Goal: Information Seeking & Learning: Check status

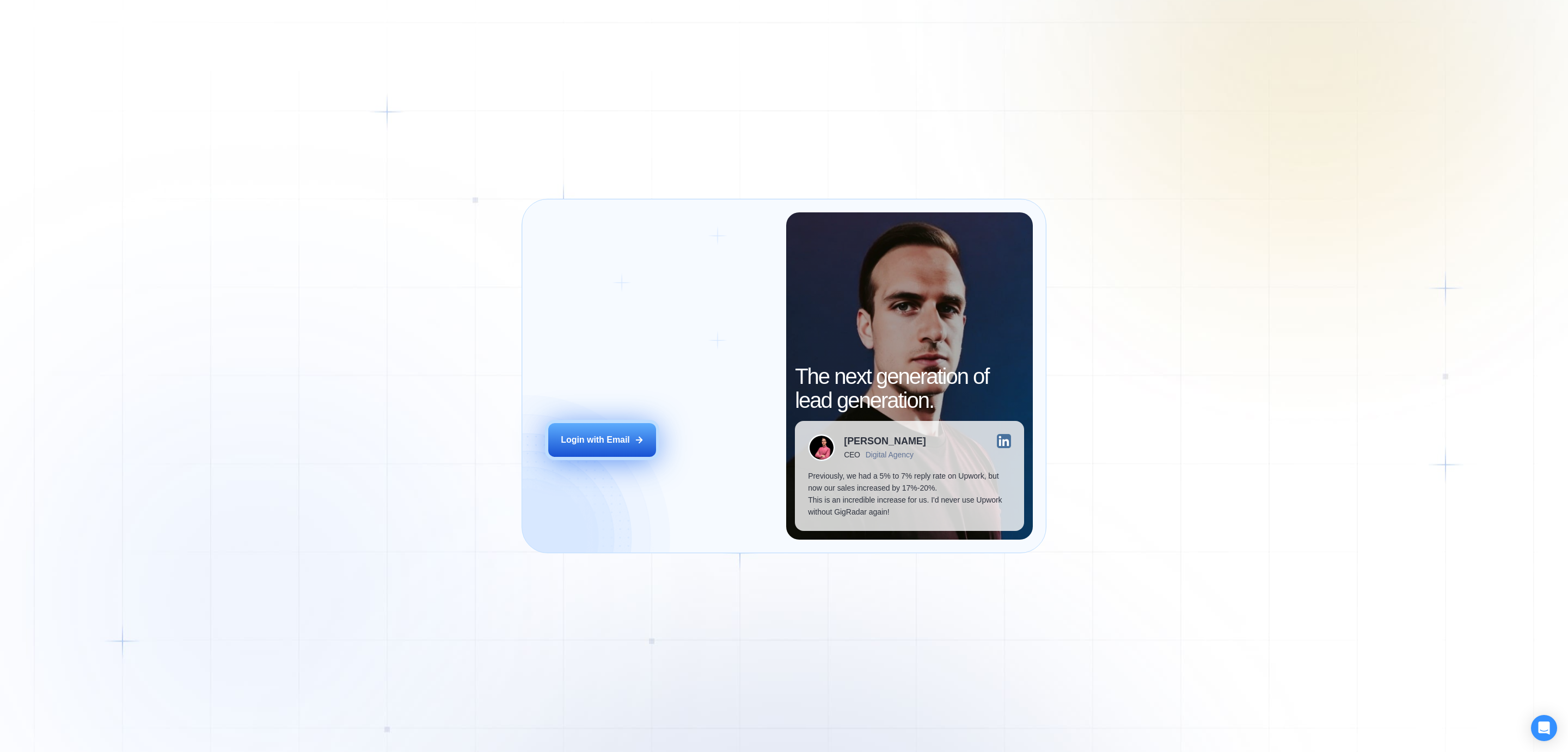
click at [579, 440] on div "Login with Email" at bounding box center [595, 440] width 69 height 12
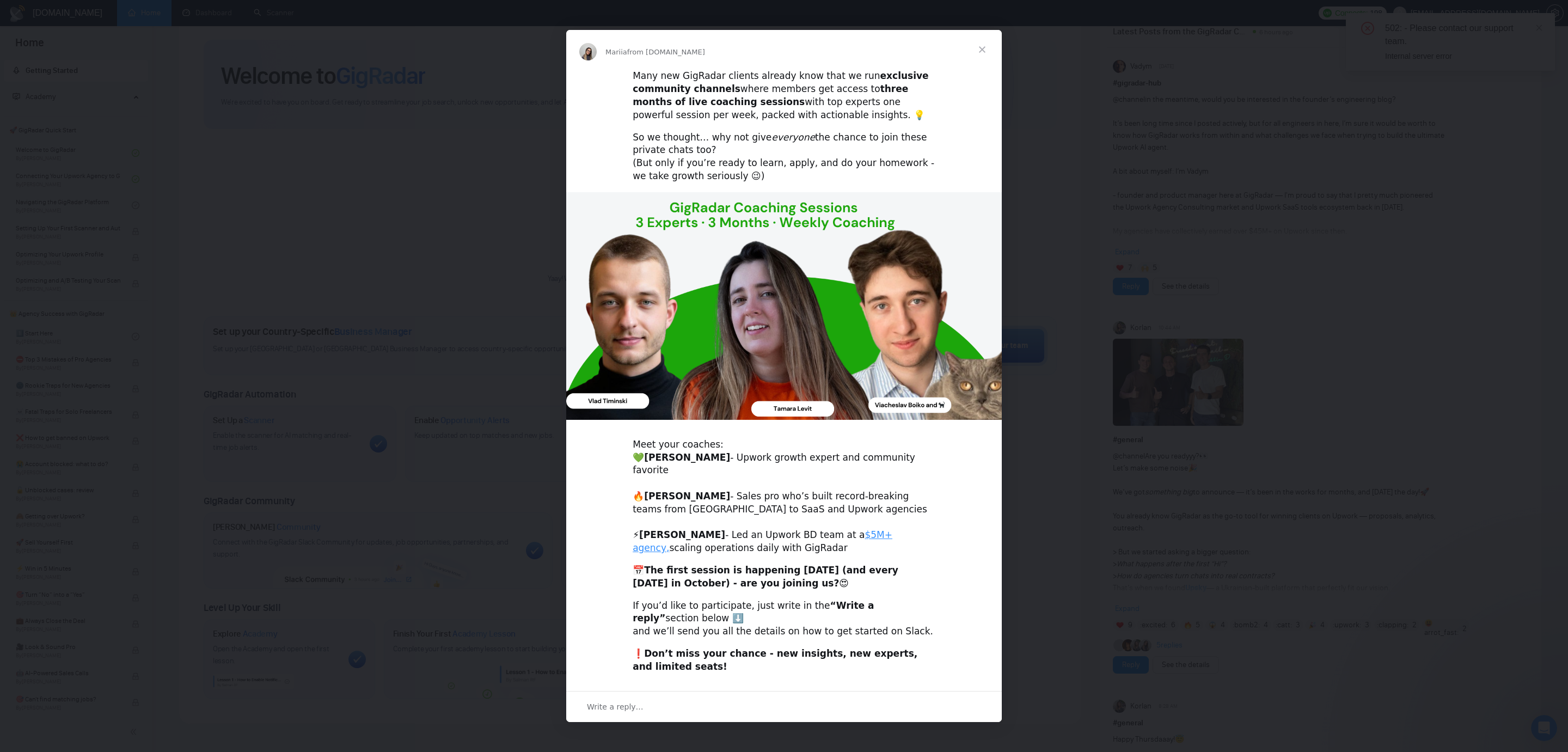
scroll to position [44, 0]
click at [710, 567] on b "The first session is happening [DATE] (and every [DATE] in October) - are you j…" at bounding box center [765, 577] width 265 height 24
click at [788, 94] on div "Many new GigRadar clients already know that we run exclusive community channels…" at bounding box center [783, 95] width 303 height 52
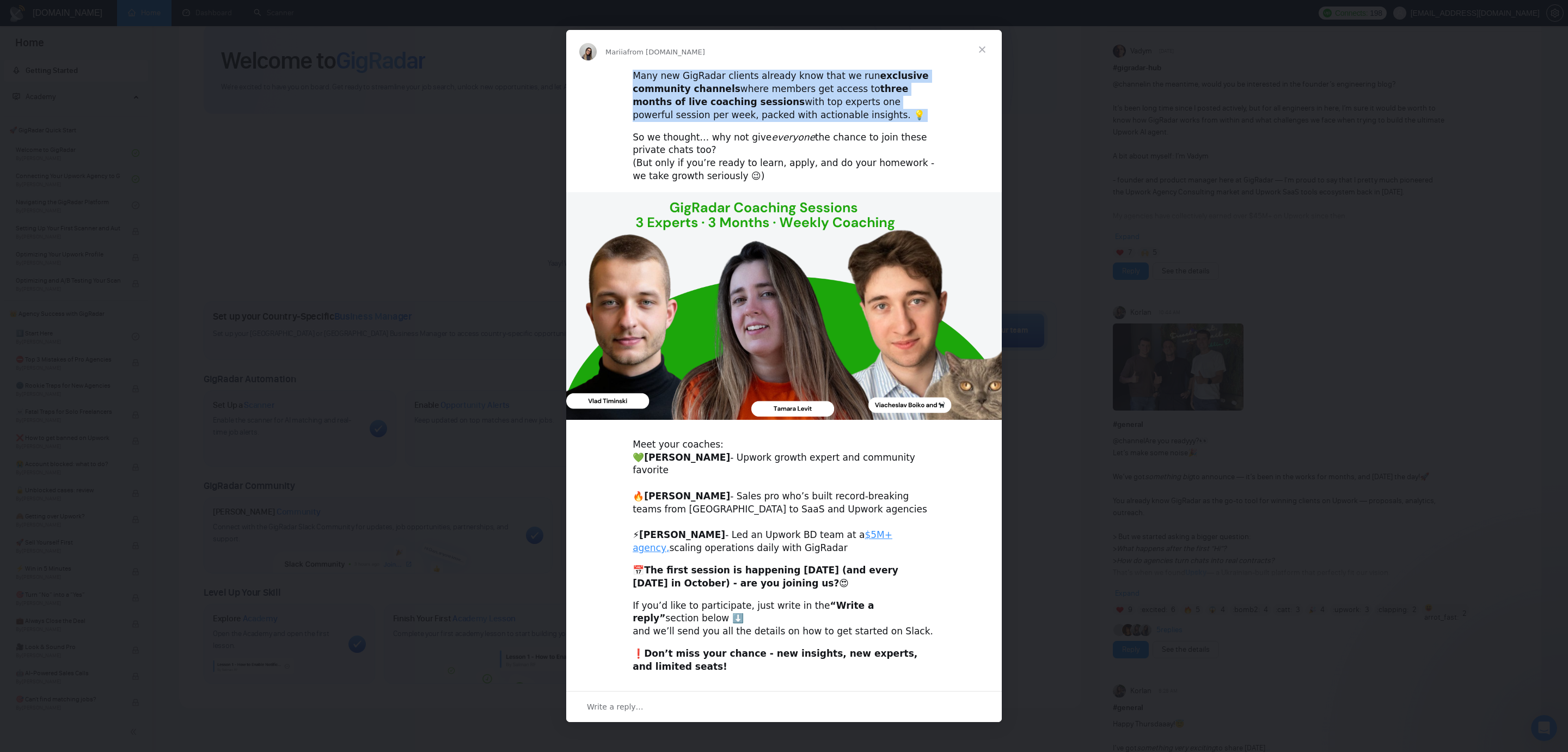
click at [788, 94] on div "Many new GigRadar clients already know that we run exclusive community channels…" at bounding box center [783, 95] width 303 height 52
click at [679, 121] on div "Many new GigRadar clients already know that we run exclusive community channels…" at bounding box center [783, 95] width 303 height 52
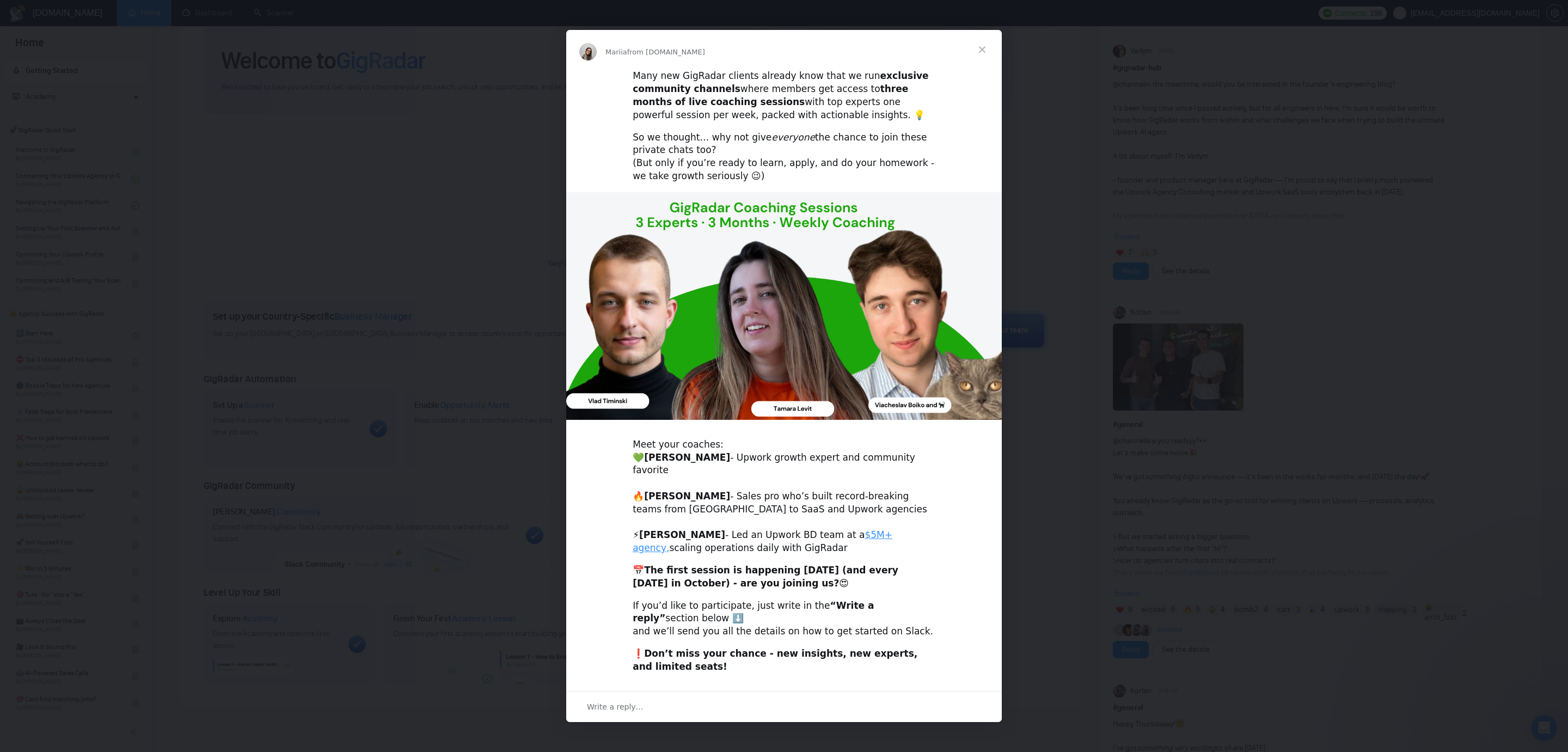
click at [676, 191] on div "Many new GigRadar clients already know that we run exclusive community channels…" at bounding box center [784, 376] width 436 height 613
click at [761, 250] on img "Intercom messenger" at bounding box center [784, 306] width 436 height 228
click at [528, 237] on div "Intercom messenger" at bounding box center [784, 376] width 1568 height 752
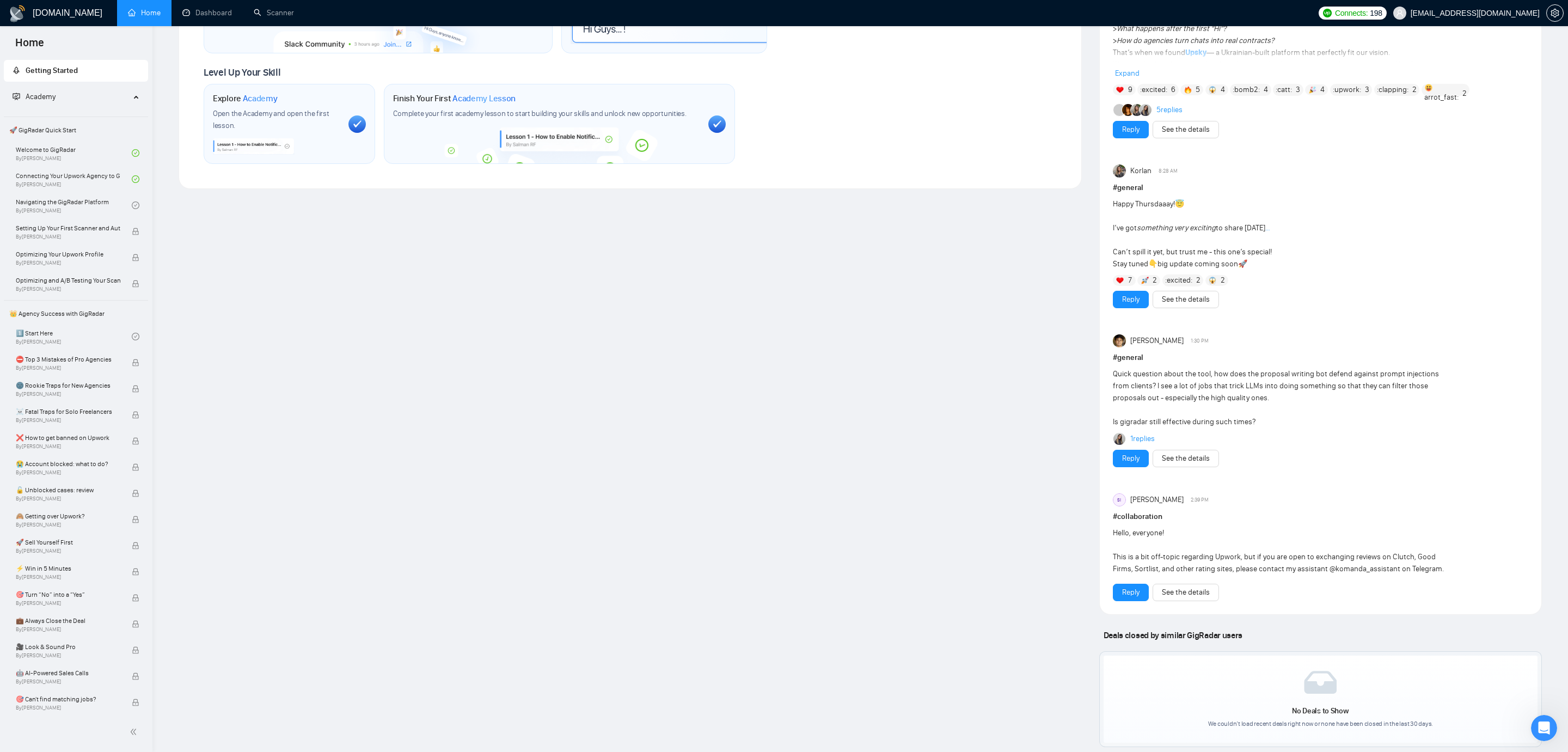
scroll to position [644, 0]
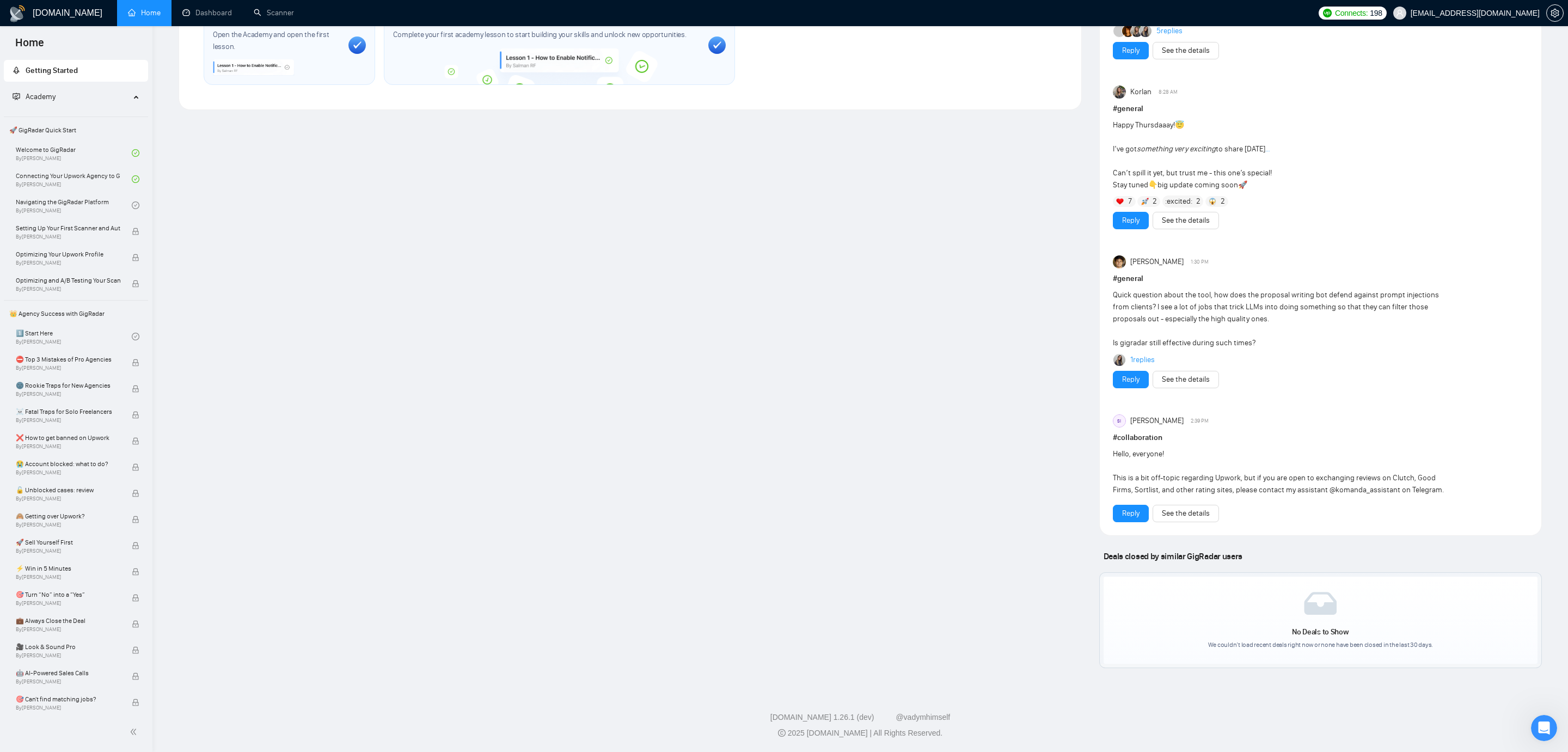
click at [1157, 485] on div "Hello, everyone! This is a bit off-topic regarding Upwork, but if you are open …" at bounding box center [1279, 472] width 333 height 48
click at [1126, 481] on div "Hello, everyone! This is a bit off-topic regarding Upwork, but if you are open …" at bounding box center [1279, 472] width 333 height 48
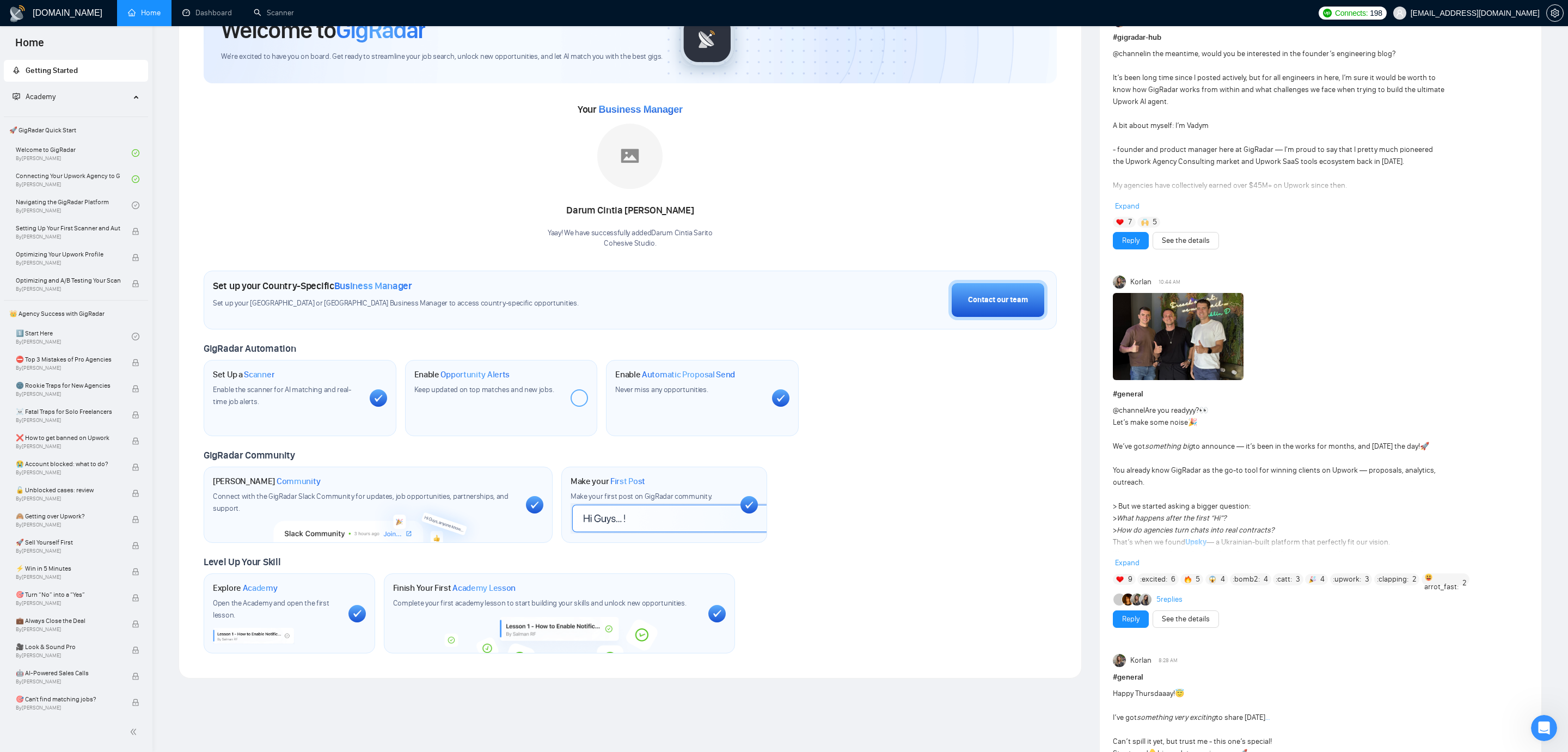
scroll to position [92, 0]
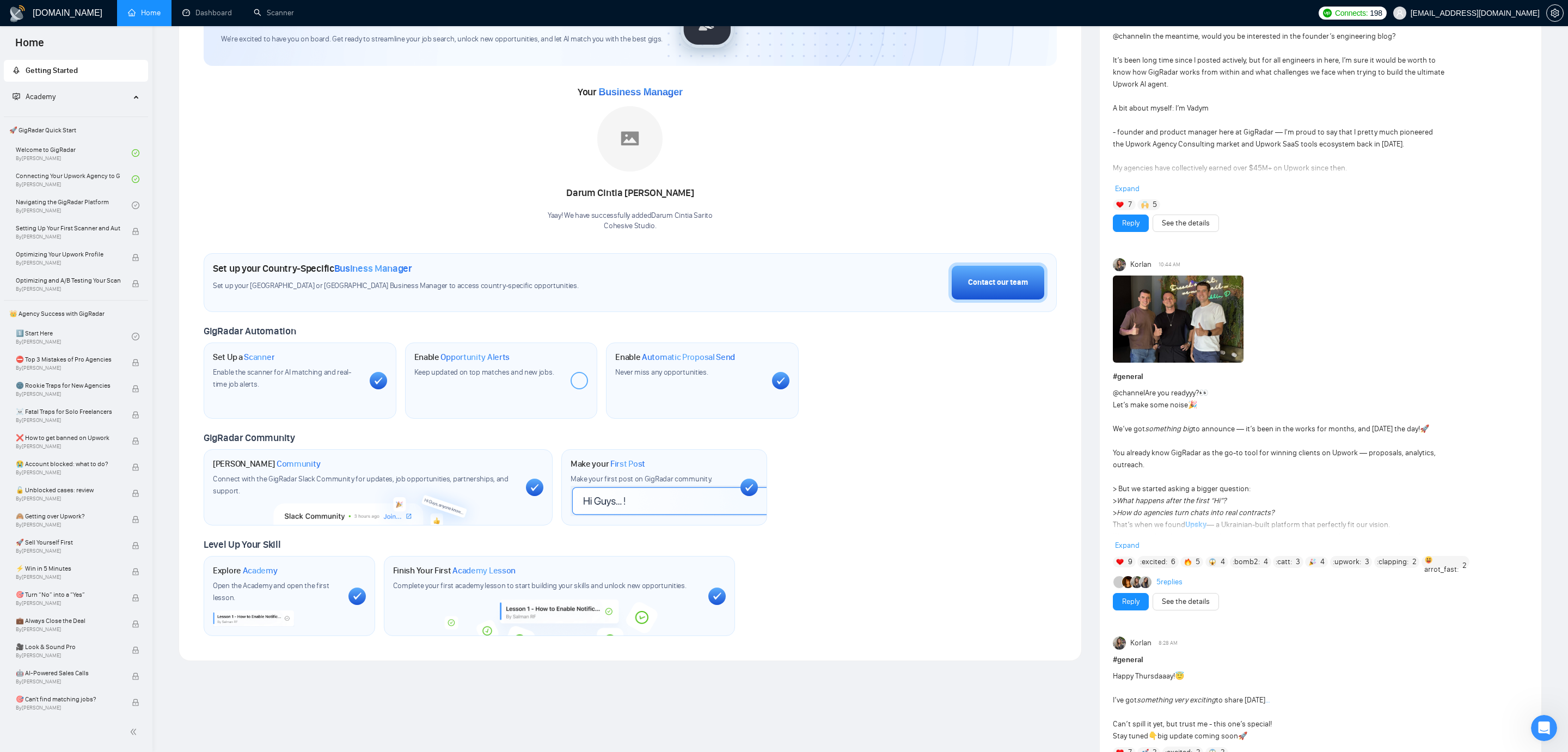
click at [1131, 563] on span "9" at bounding box center [1130, 562] width 4 height 11
click at [1168, 583] on link "5 replies" at bounding box center [1169, 582] width 26 height 11
click at [194, 14] on link "Dashboard" at bounding box center [207, 12] width 49 height 9
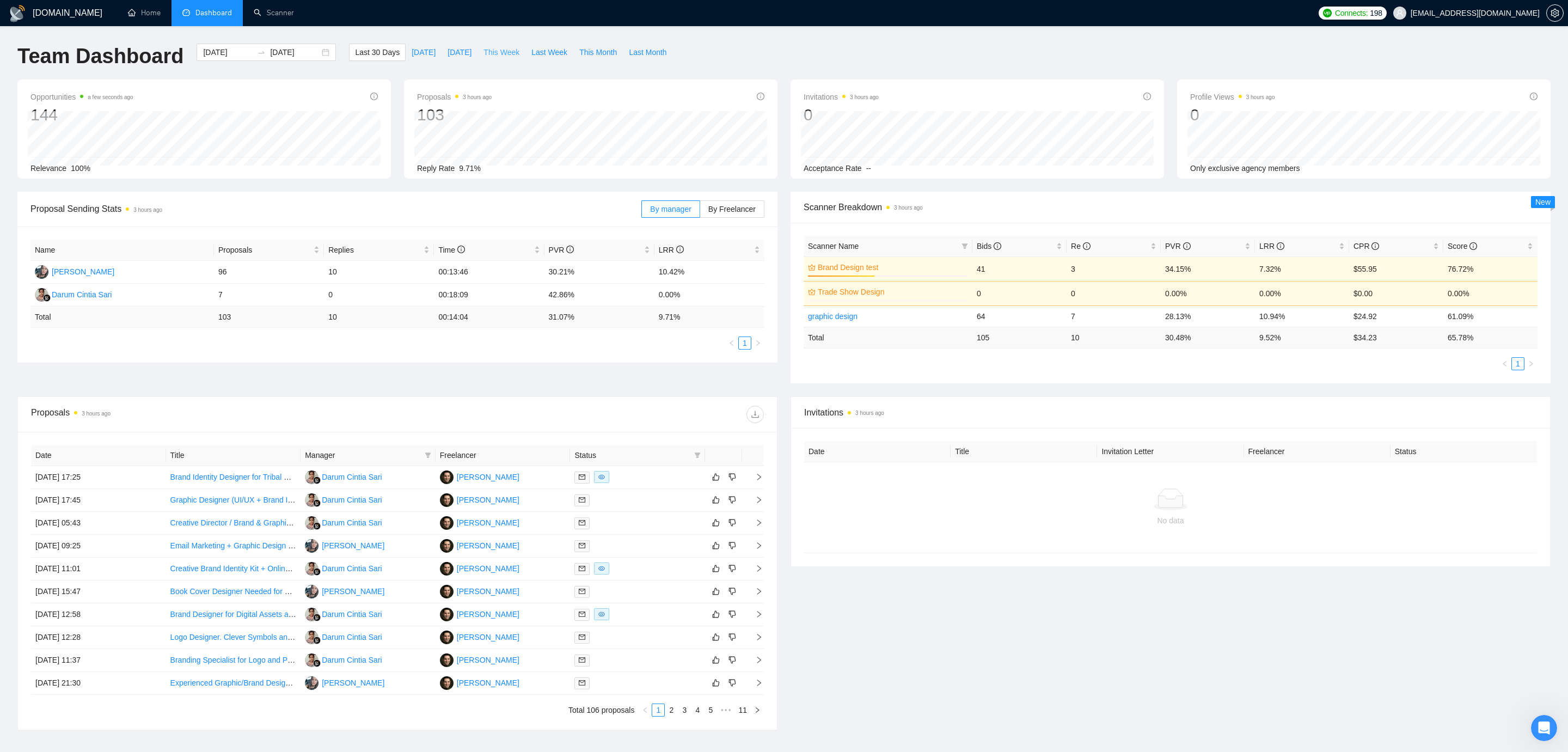
click at [499, 50] on span "This Week" at bounding box center [501, 52] width 36 height 12
type input "[DATE]"
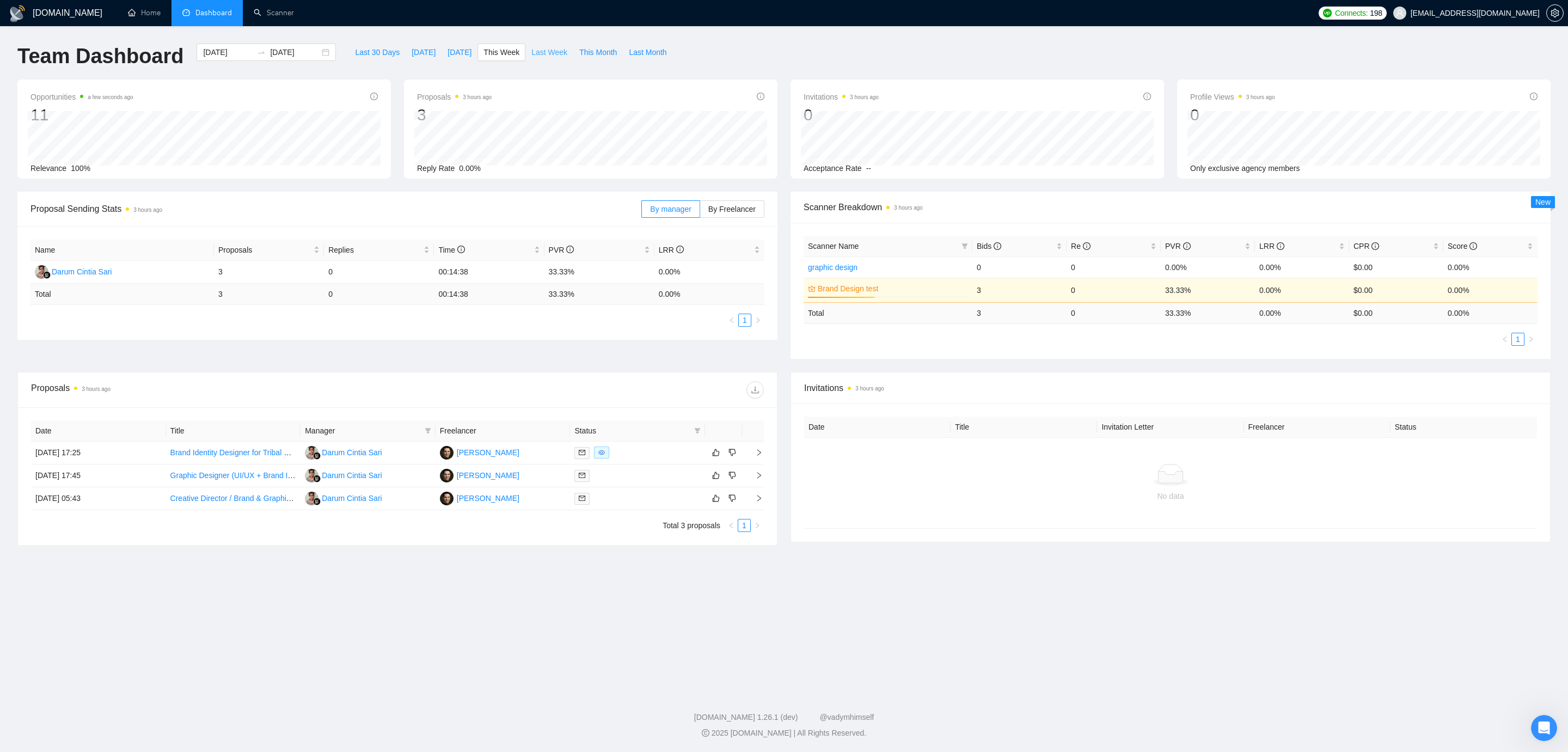
click at [539, 49] on span "Last Week" at bounding box center [549, 52] width 36 height 12
type input "[DATE]"
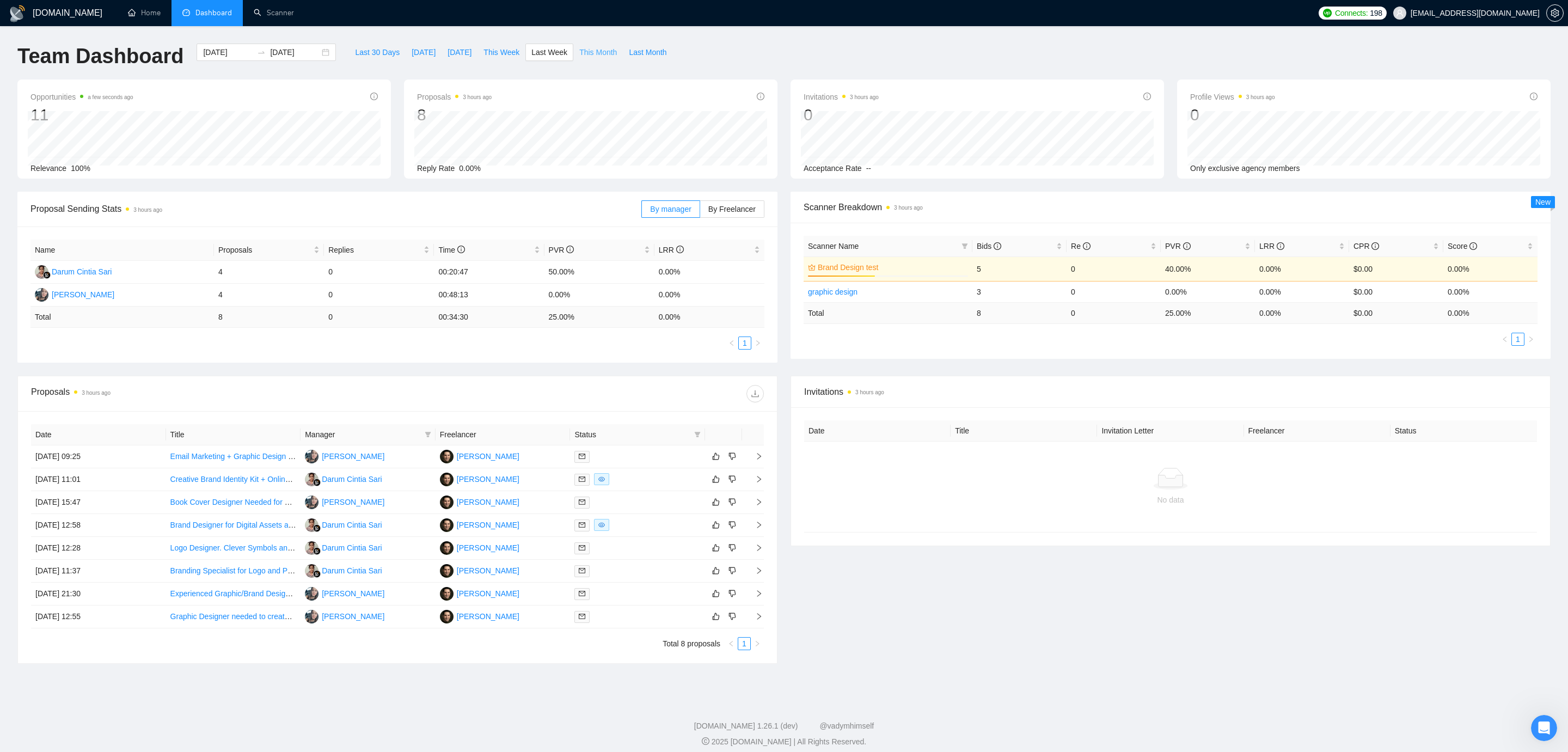
click at [595, 57] on span "This Month" at bounding box center [598, 52] width 38 height 12
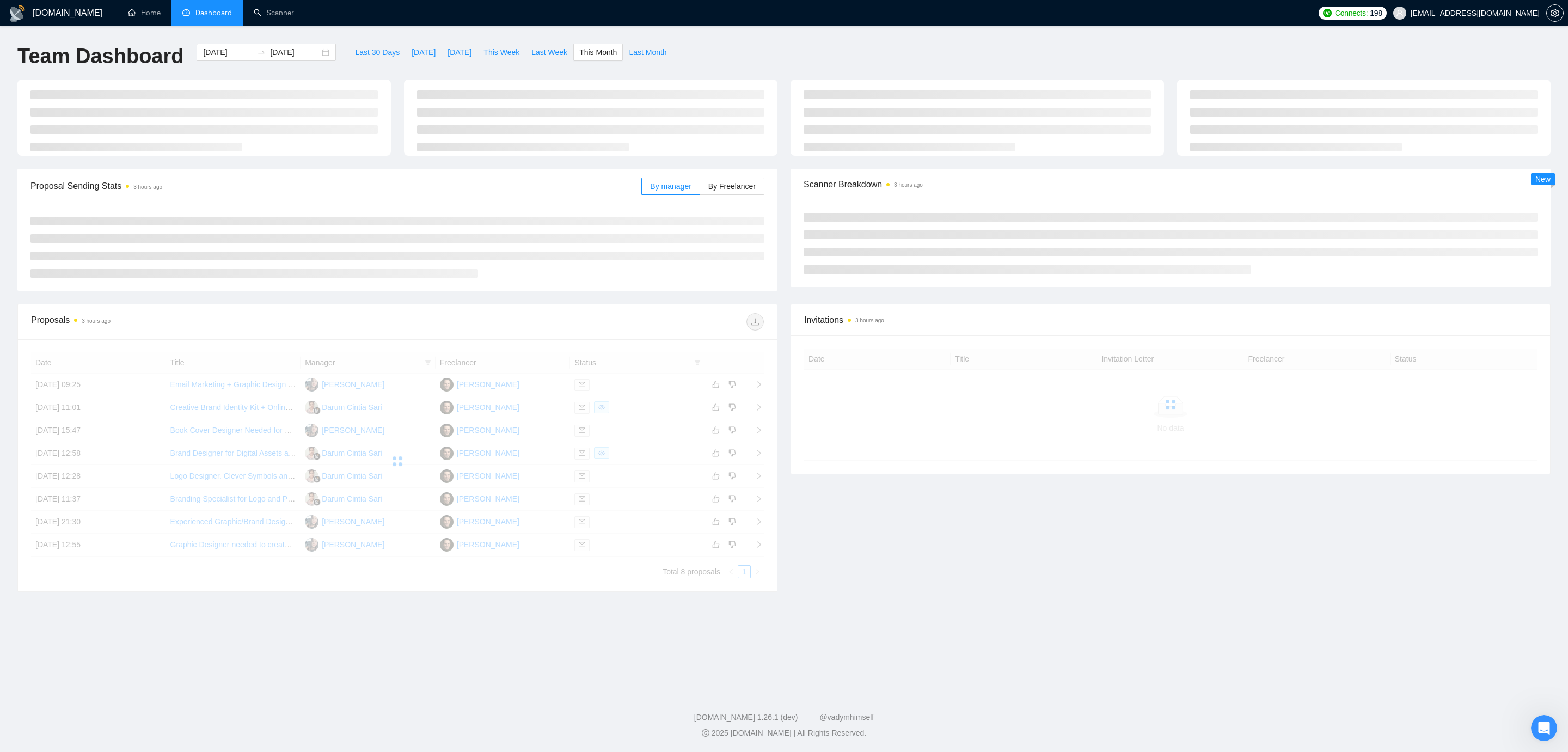
type input "[DATE]"
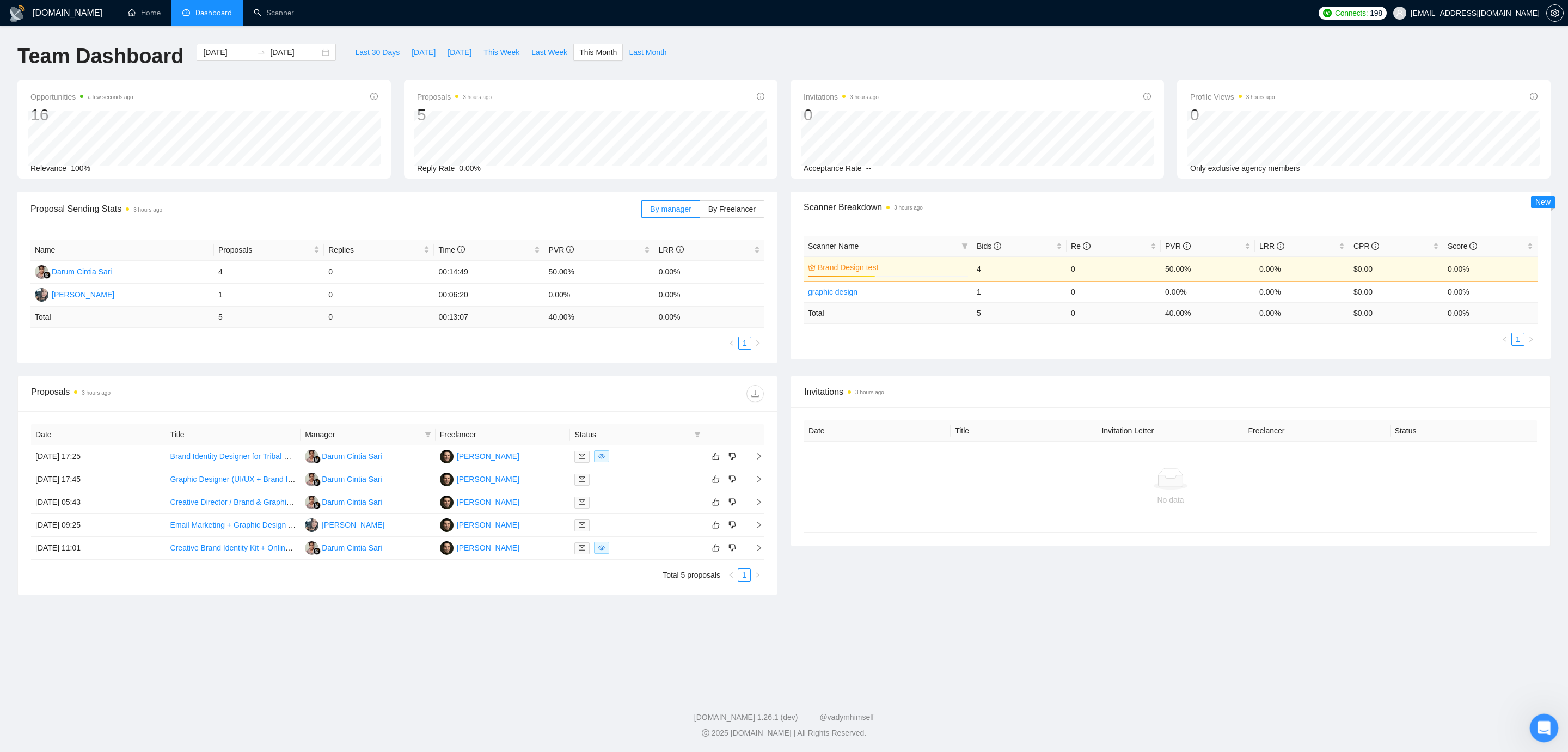
click at [1538, 725] on icon "Open Intercom Messenger" at bounding box center [1543, 727] width 18 height 18
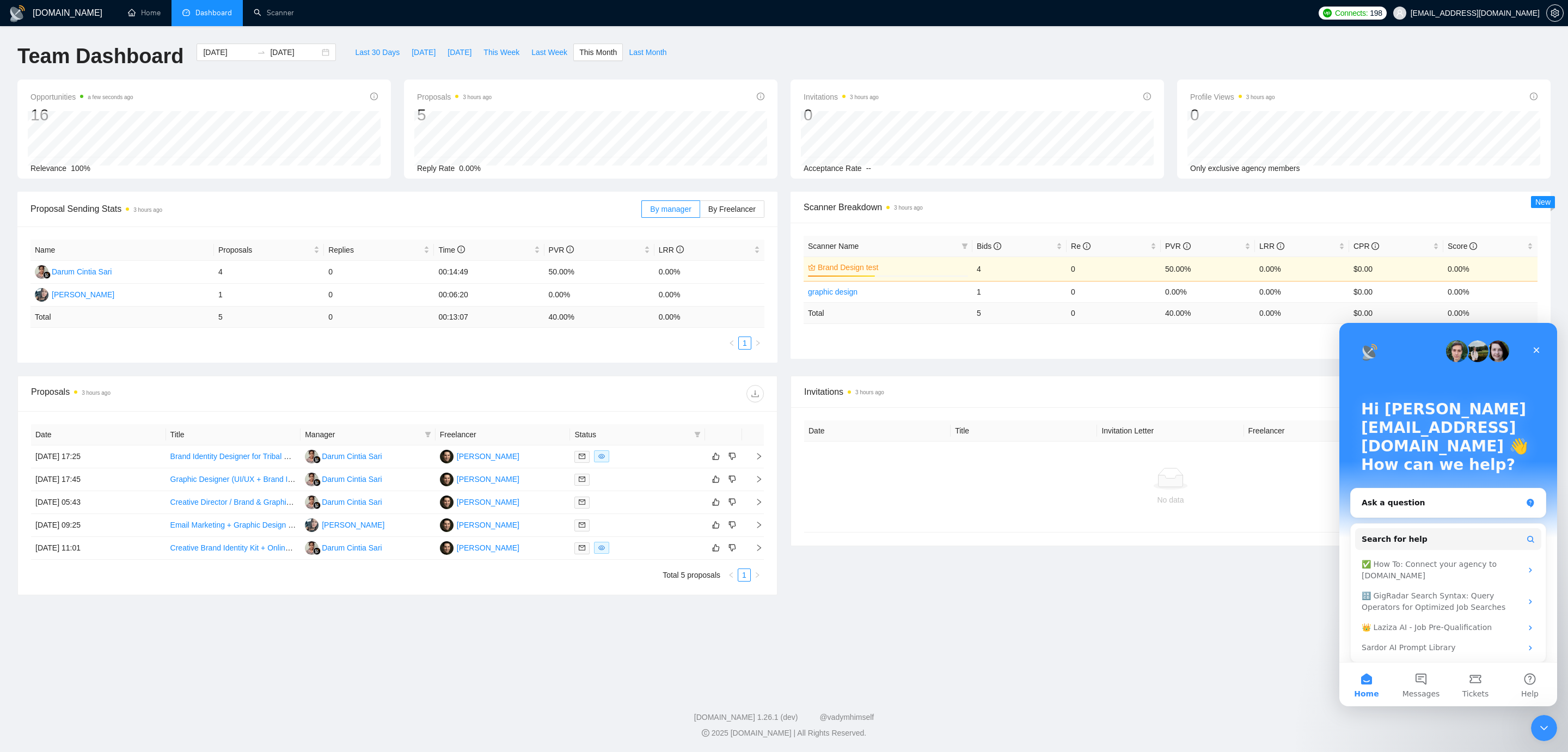
click at [1418, 655] on div "Hi [PERSON_NAME][EMAIL_ADDRESS][DOMAIN_NAME] 👋 How can we help? Ask a question …" at bounding box center [1448, 495] width 218 height 345
click at [1426, 688] on button "Messages" at bounding box center [1421, 685] width 54 height 44
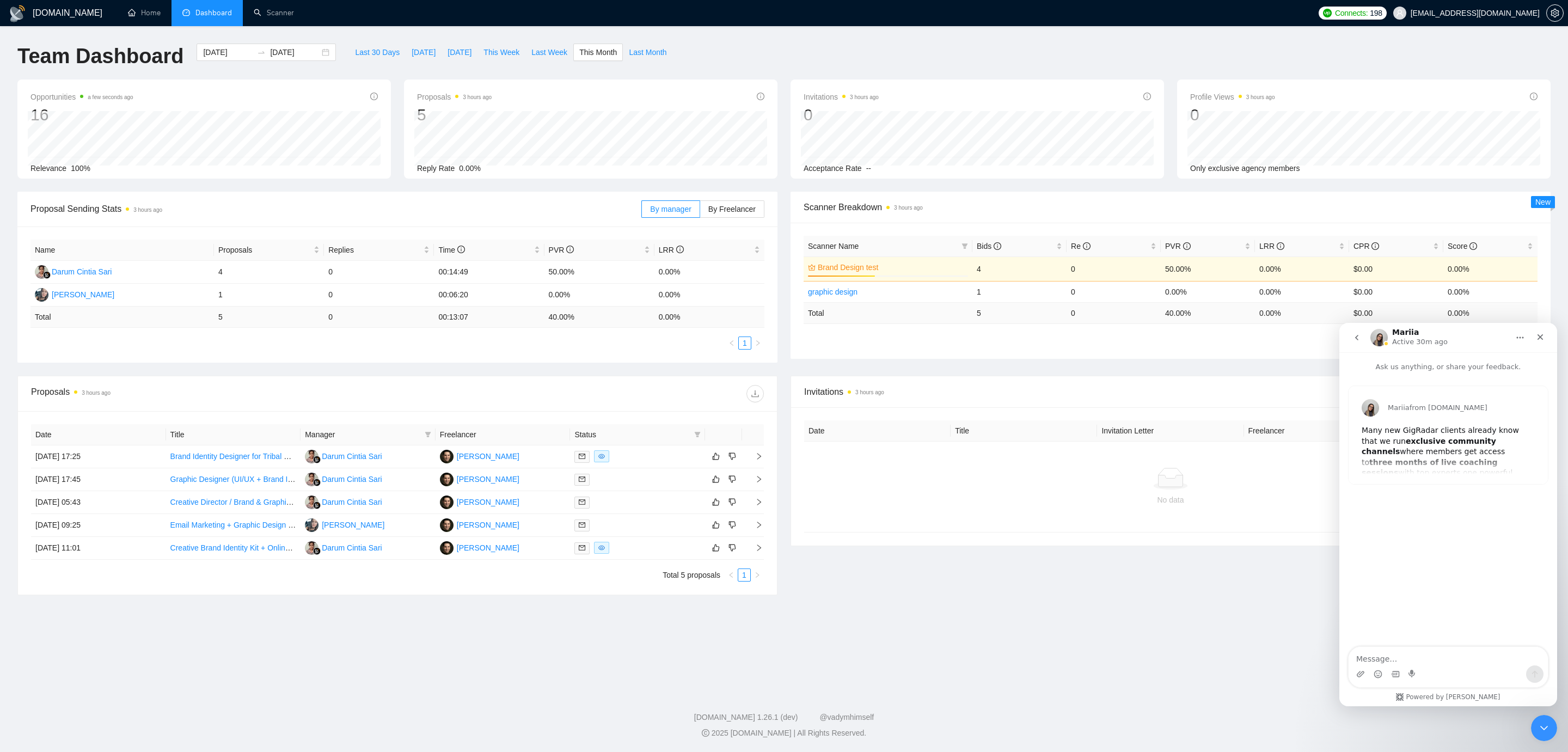
click at [1358, 331] on button "go back" at bounding box center [1357, 338] width 21 height 21
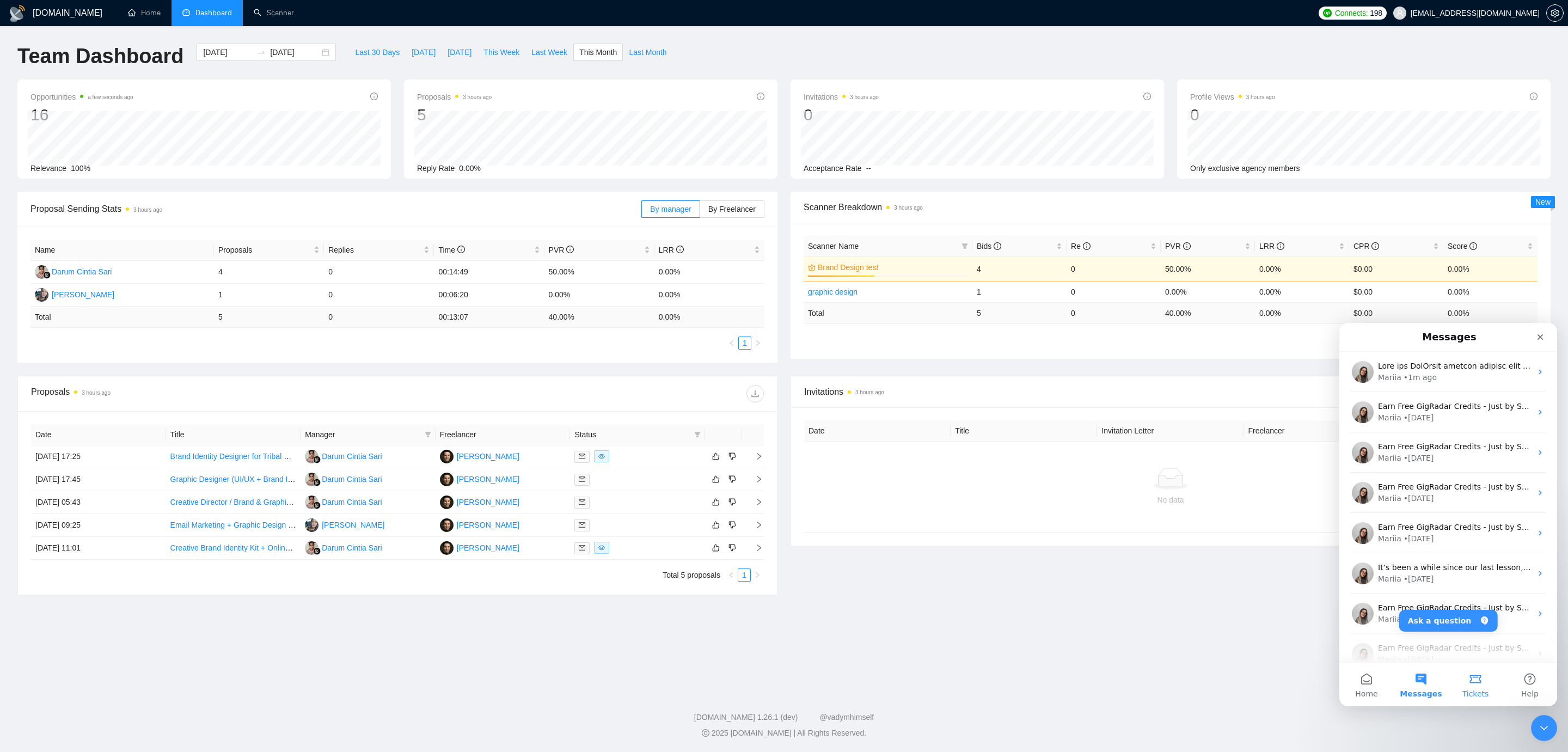
click at [1467, 698] on span "Tickets" at bounding box center [1475, 694] width 27 height 8
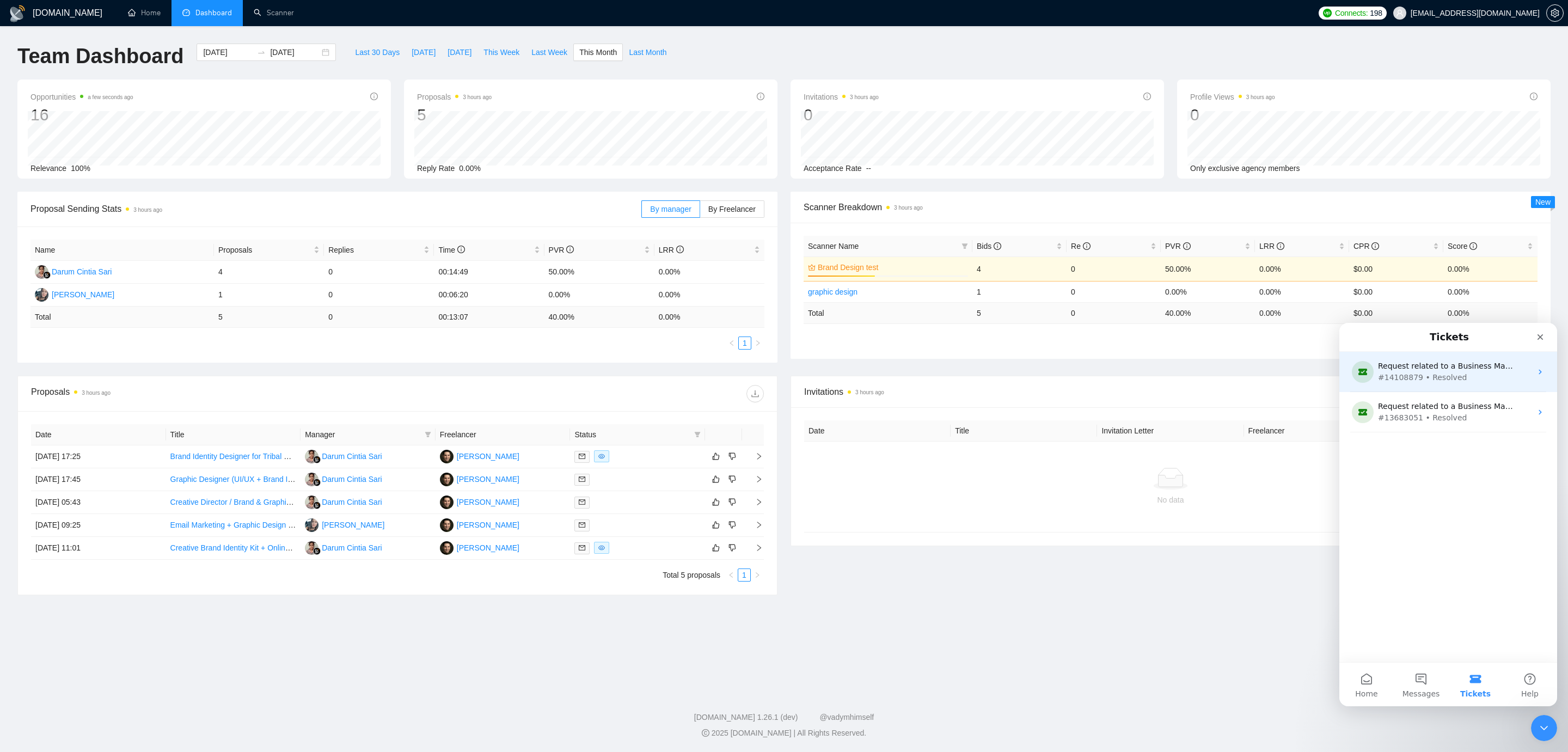
click at [1458, 389] on div "Request related to a Business Manager #14108879 • Resolved" at bounding box center [1448, 372] width 218 height 40
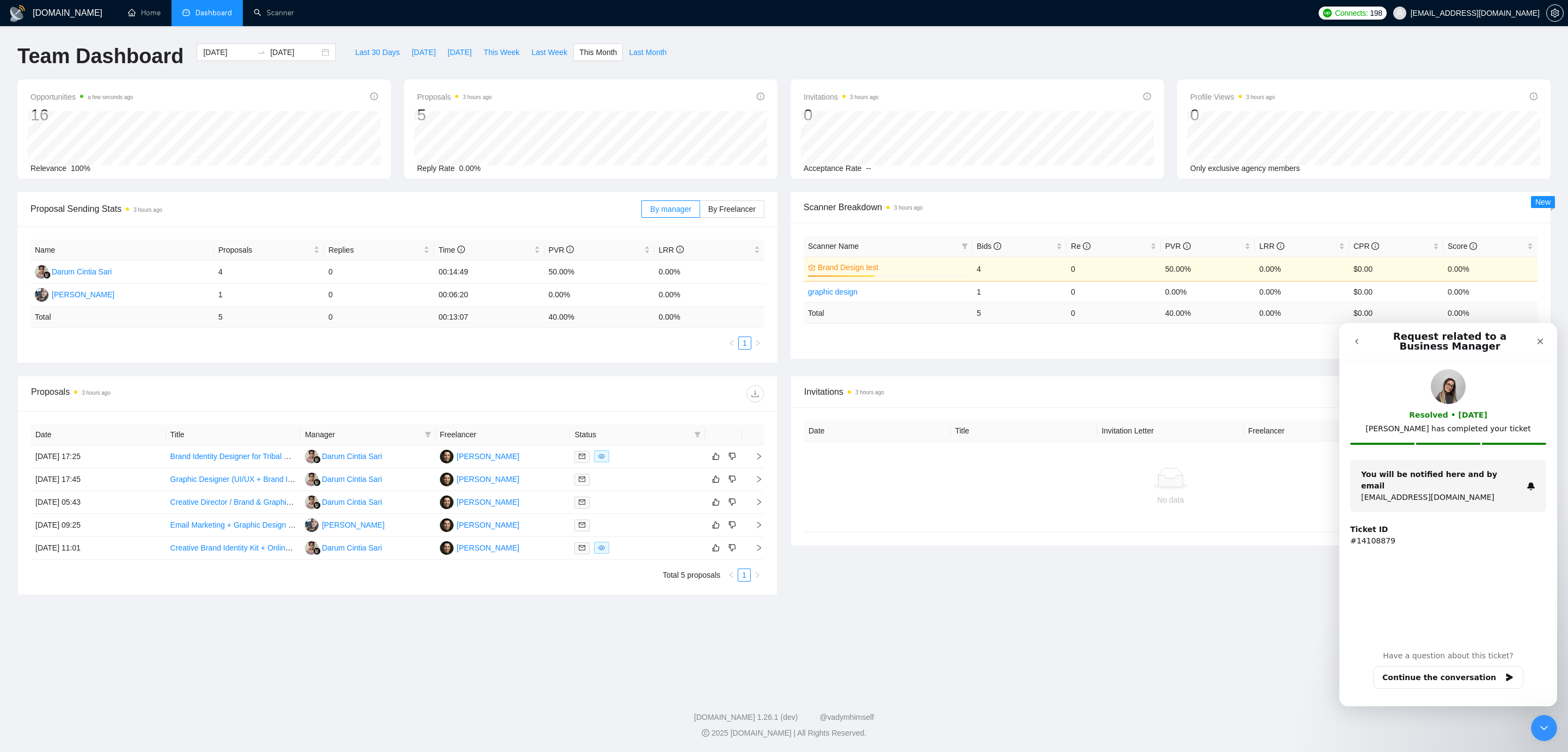
click at [1349, 339] on button "go back" at bounding box center [1357, 342] width 21 height 21
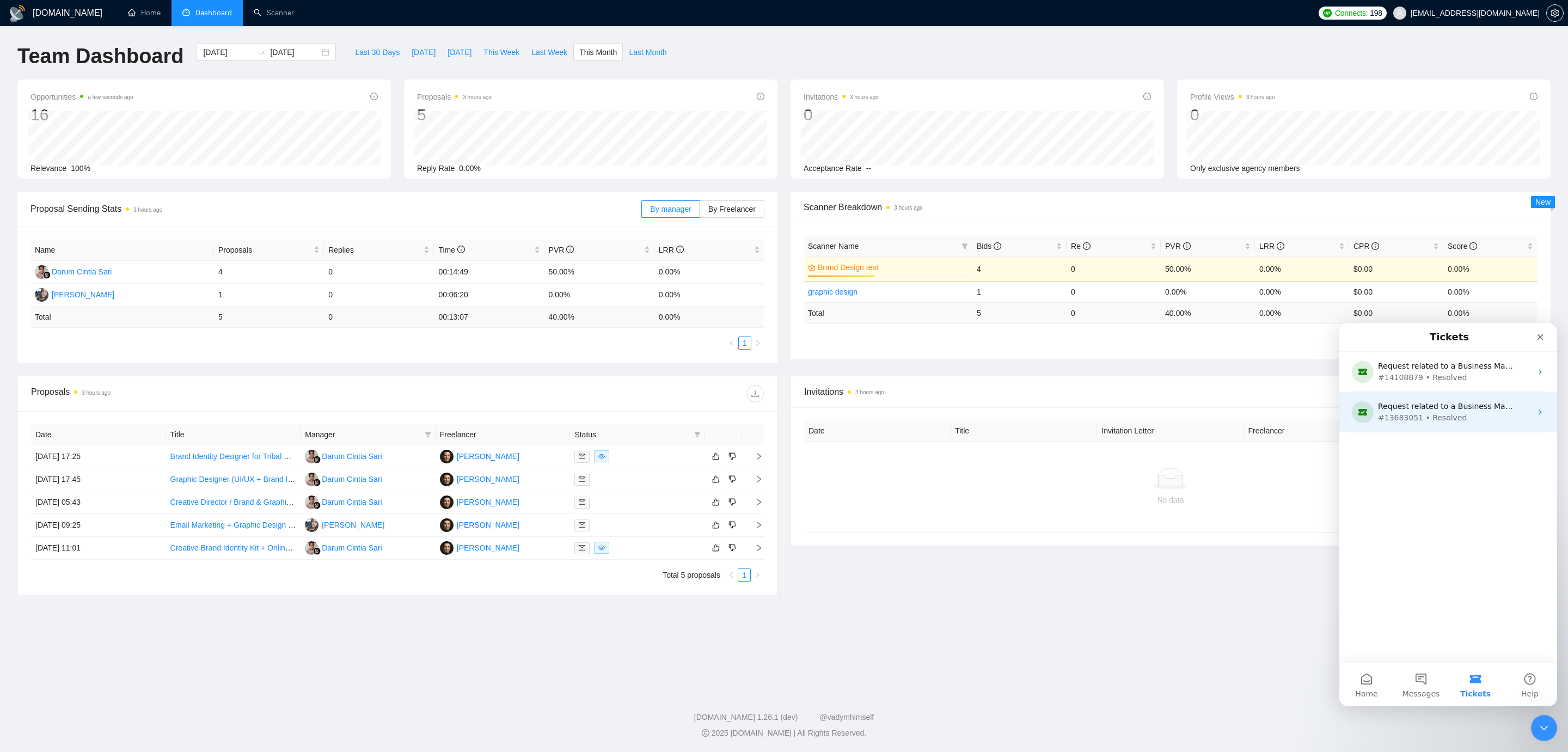
click at [1419, 402] on div "Request related to a Business Manager" at bounding box center [1446, 406] width 136 height 12
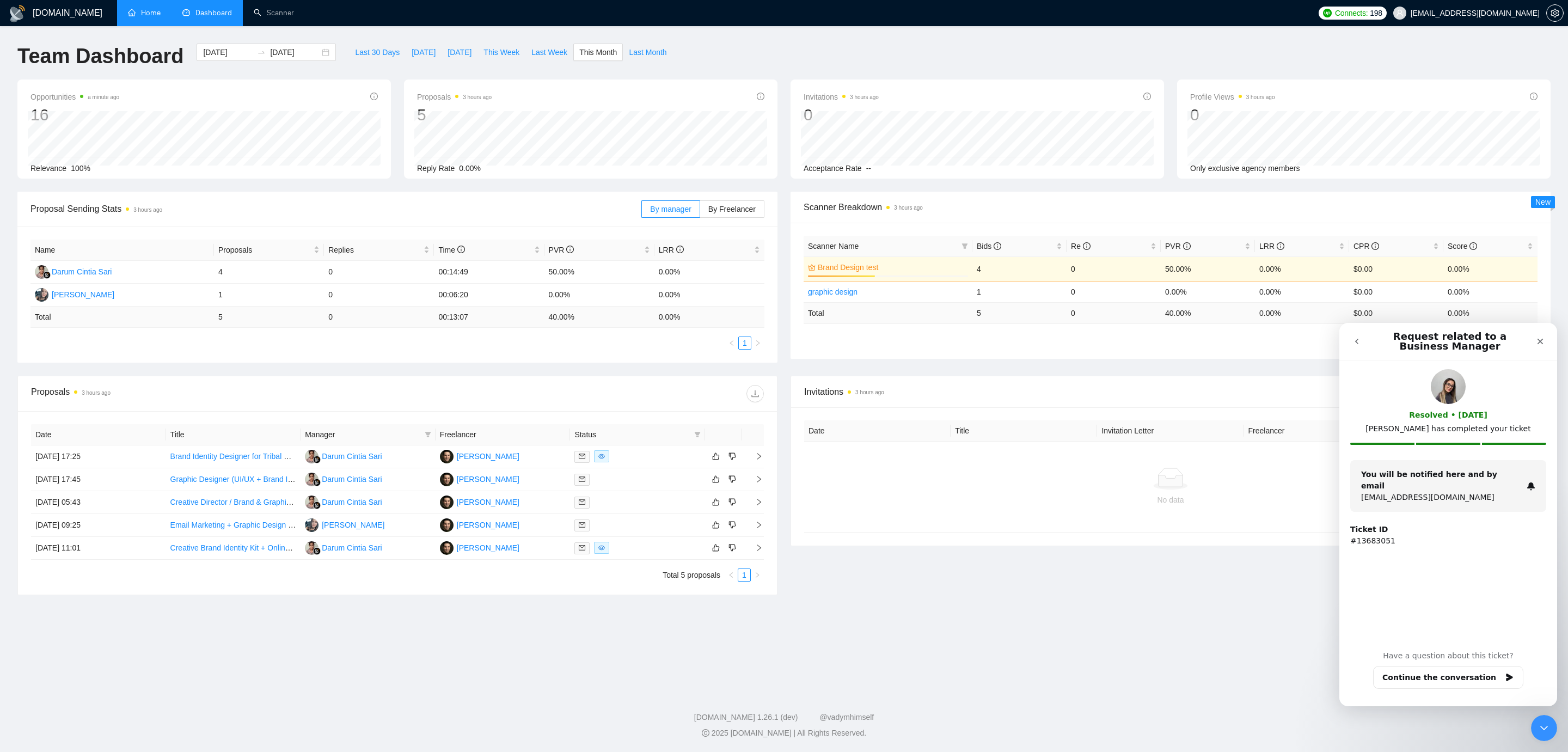
click at [153, 16] on link "Home" at bounding box center [144, 12] width 33 height 9
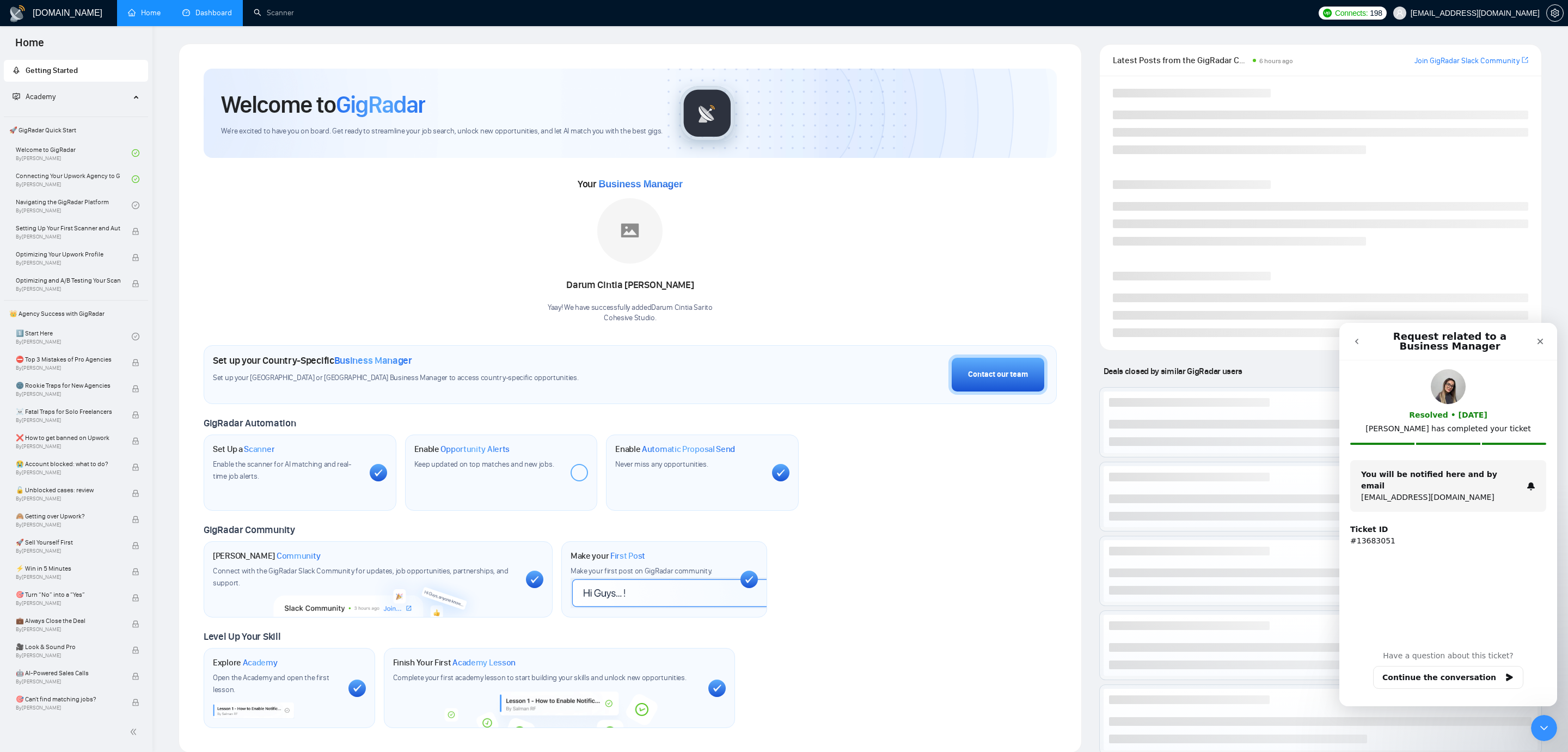
click at [1007, 409] on div "Welcome to GigRadar We're excited to have you on board. Get ready to streamline…" at bounding box center [631, 398] width 853 height 659
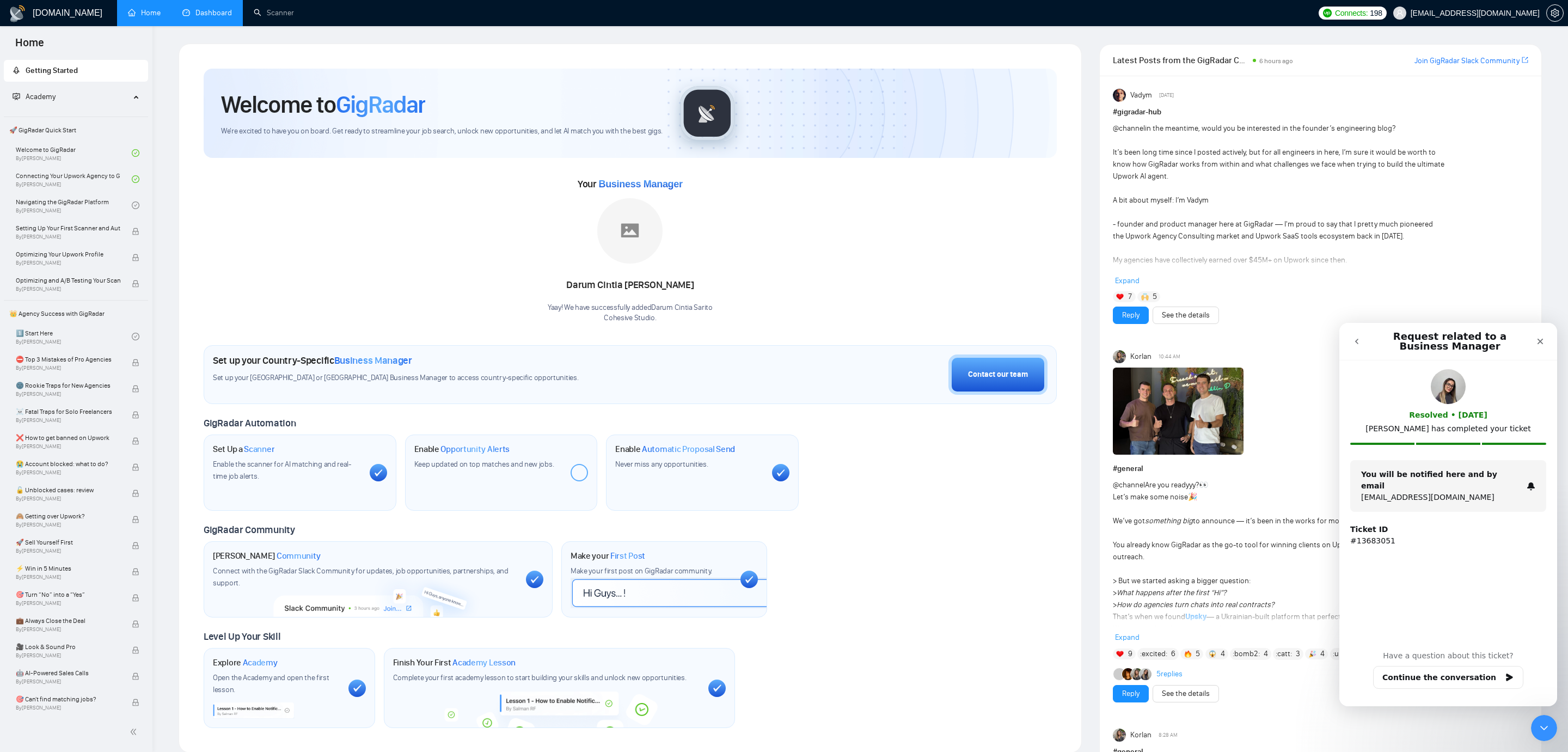
drag, startPoint x: 983, startPoint y: 373, endPoint x: 801, endPoint y: 374, distance: 182.0
click at [801, 374] on div "Set up your Country-Specific Business Manager Set up your [GEOGRAPHIC_DATA] or …" at bounding box center [631, 374] width 853 height 59
click at [1401, 468] on div "You will be notified here and by email [PERSON_NAME][EMAIL_ADDRESS][DOMAIN_NAME]" at bounding box center [1448, 486] width 196 height 52
click at [1427, 477] on strong "You will be notified here and by email" at bounding box center [1429, 480] width 136 height 20
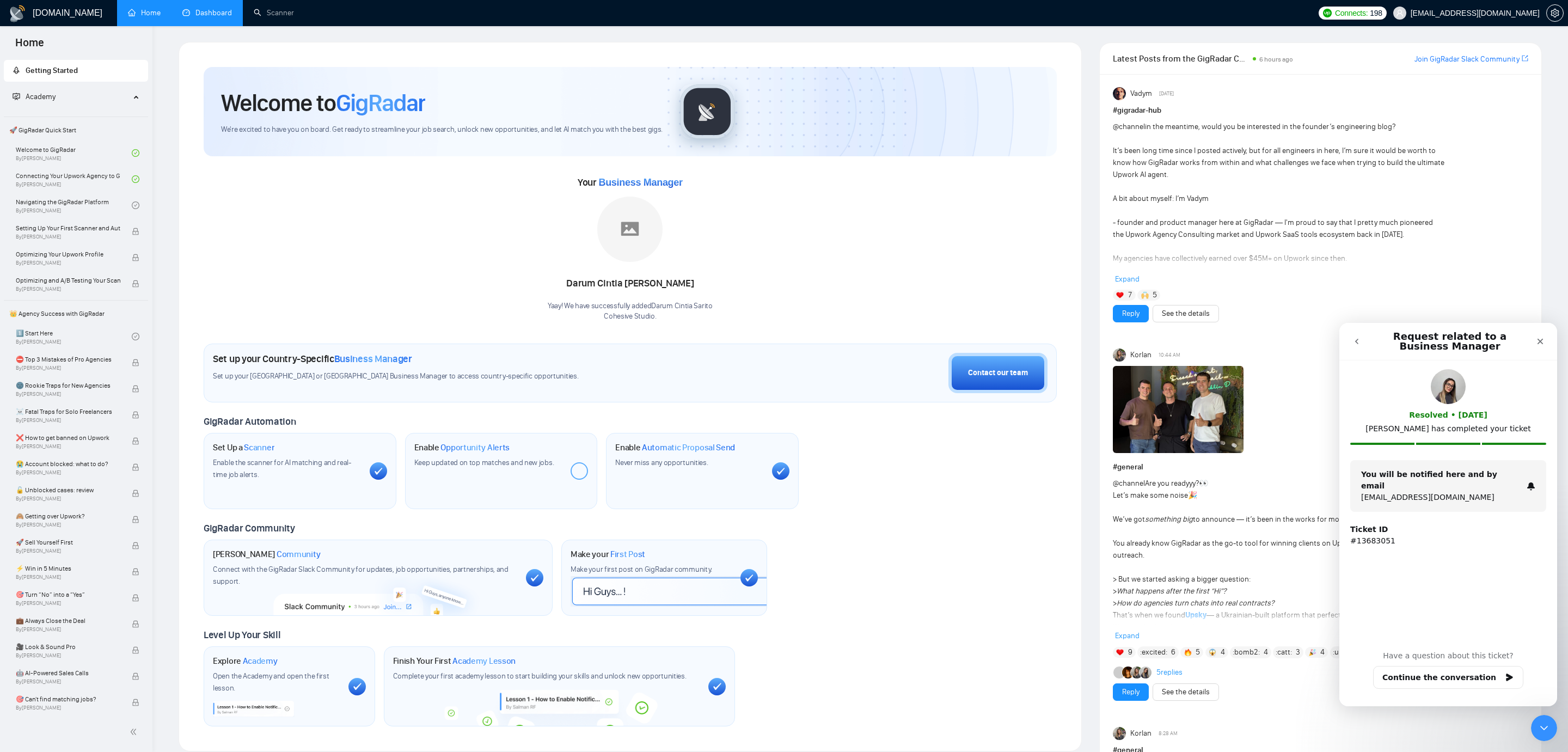
drag, startPoint x: 1400, startPoint y: 477, endPoint x: 1399, endPoint y: 499, distance: 22.0
click at [1401, 484] on div "You will be notified here and by email [PERSON_NAME][EMAIL_ADDRESS][DOMAIN_NAME]" at bounding box center [1441, 486] width 161 height 34
drag, startPoint x: 1395, startPoint y: 511, endPoint x: 1387, endPoint y: 529, distance: 19.7
click at [1395, 518] on div "Ticket ID #13683051" at bounding box center [1448, 535] width 196 height 36
click at [1387, 535] on p "#13683051" at bounding box center [1448, 541] width 196 height 12
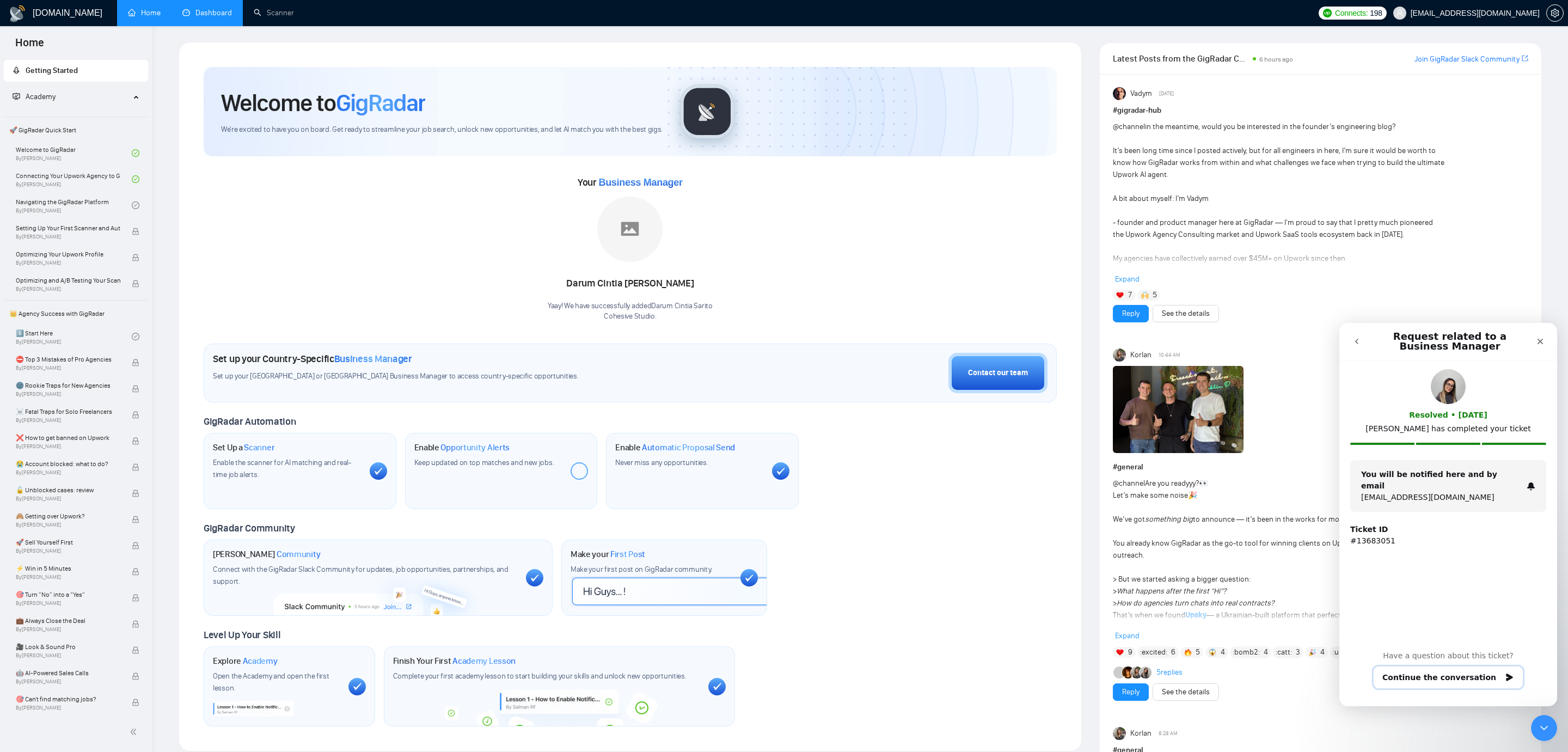
click at [1465, 675] on button "Continue the conversation" at bounding box center [1448, 678] width 150 height 23
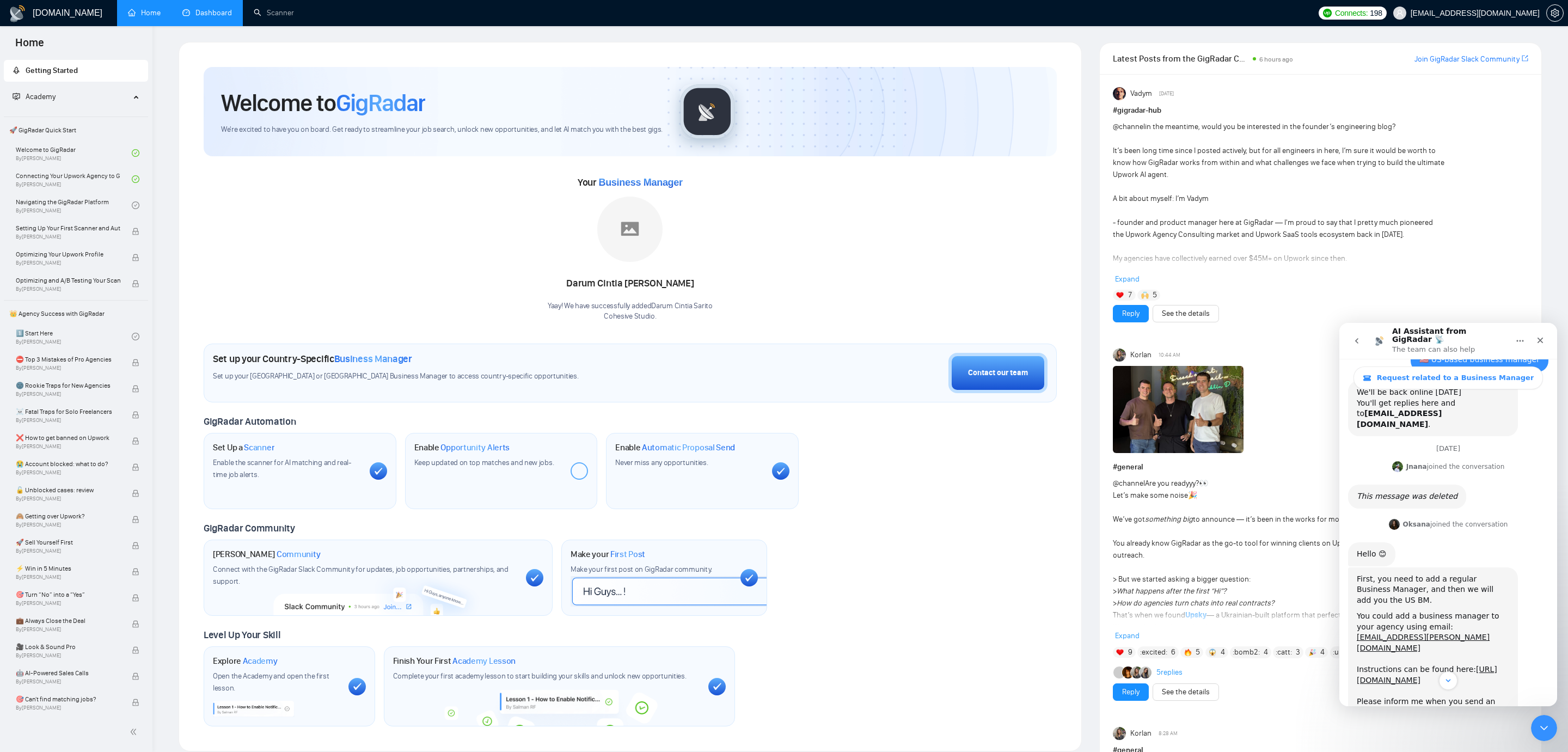
scroll to position [534, 0]
